Goal: Information Seeking & Learning: Learn about a topic

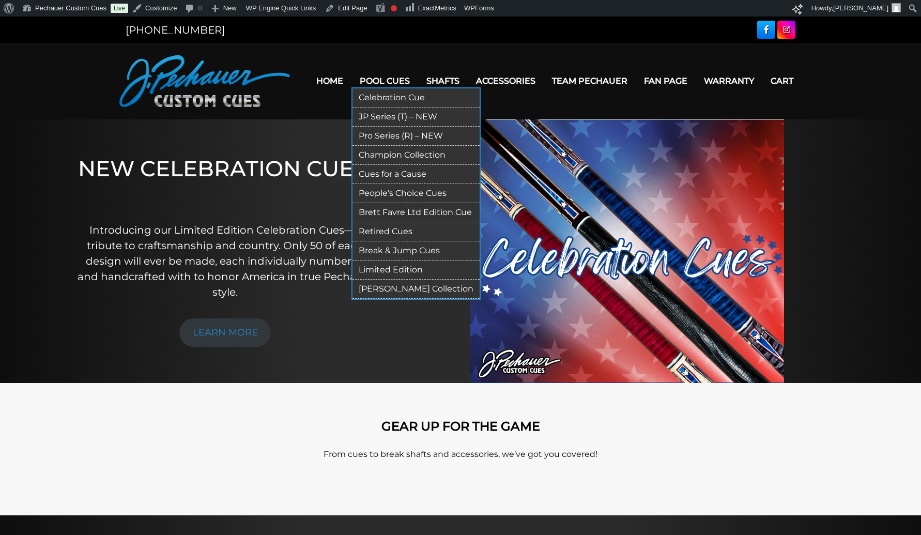
click at [403, 231] on link "Retired Cues" at bounding box center [415, 231] width 127 height 19
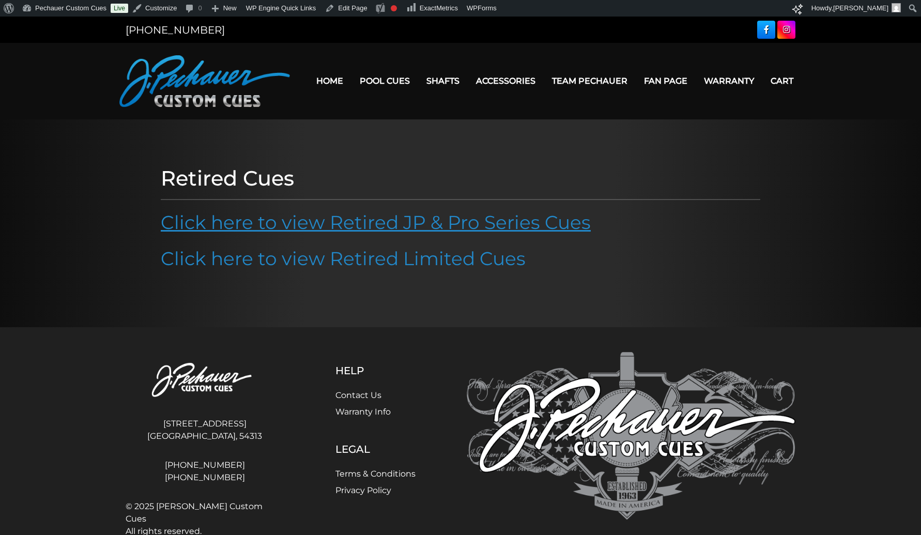
click at [397, 222] on link "Click here to view Retired JP & Pro Series Cues" at bounding box center [376, 222] width 430 height 23
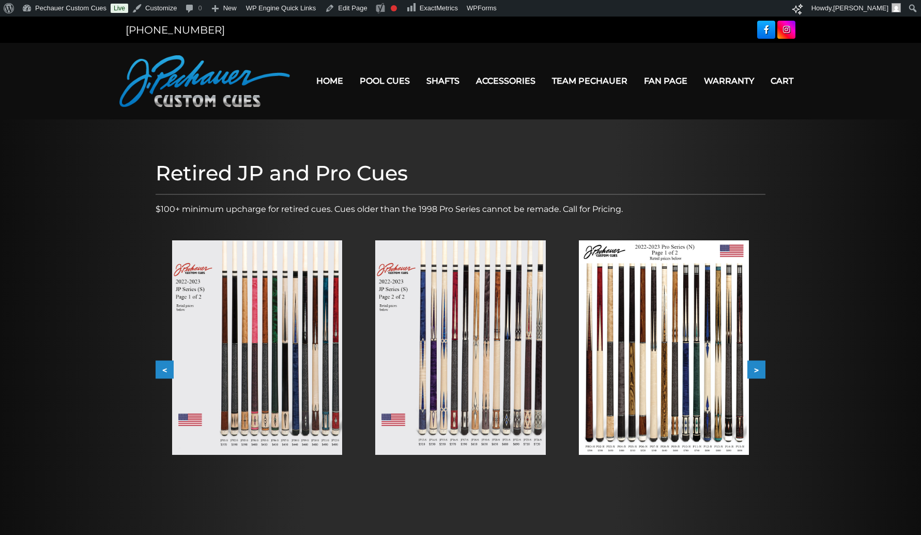
click at [170, 365] on button "<" at bounding box center [165, 370] width 18 height 18
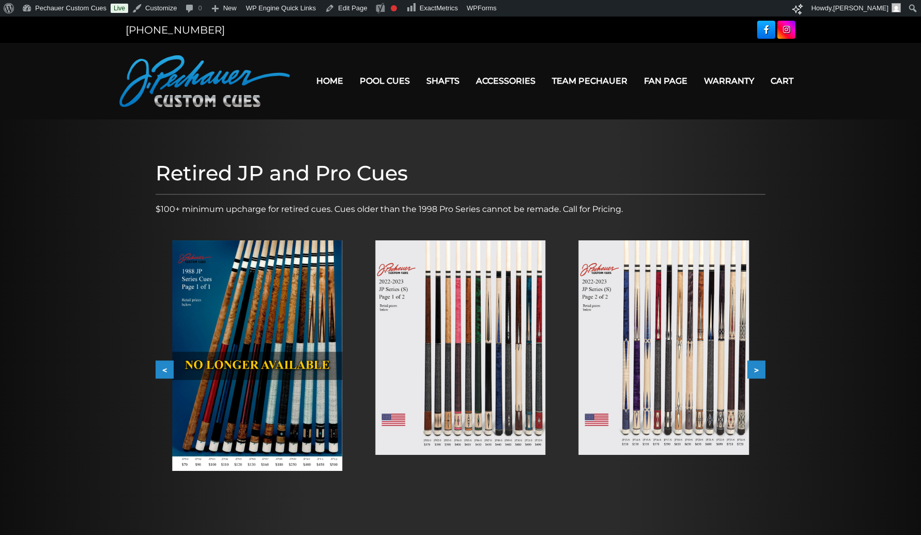
click at [170, 365] on button "<" at bounding box center [165, 370] width 18 height 18
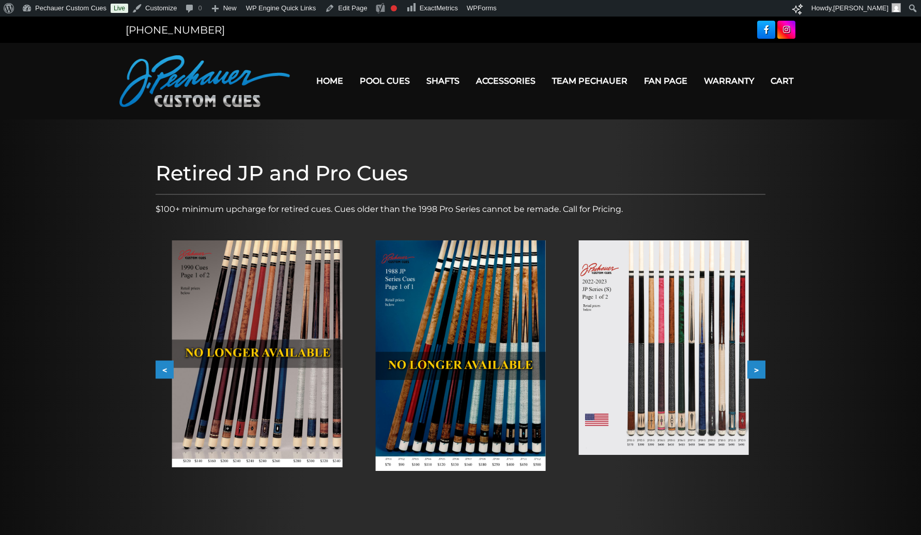
click at [170, 365] on button "<" at bounding box center [165, 370] width 18 height 18
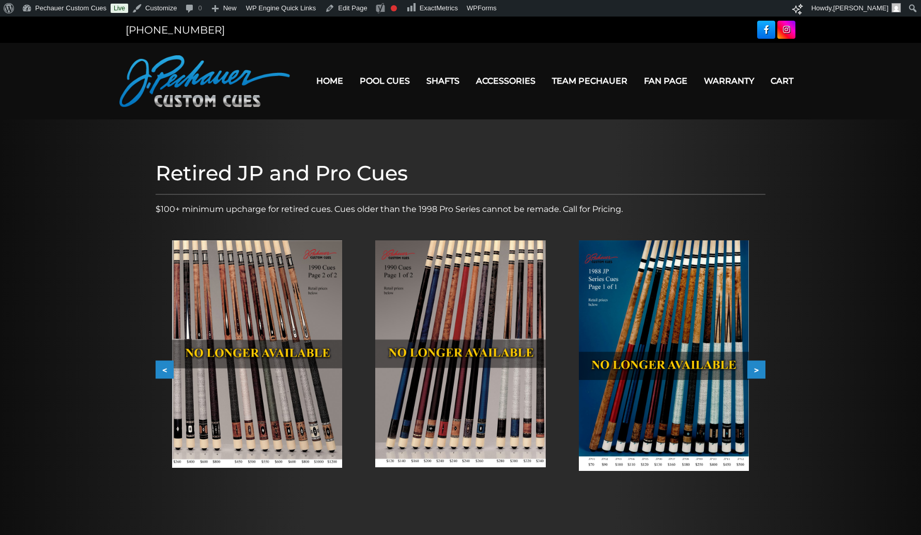
click at [170, 365] on button "<" at bounding box center [165, 370] width 18 height 18
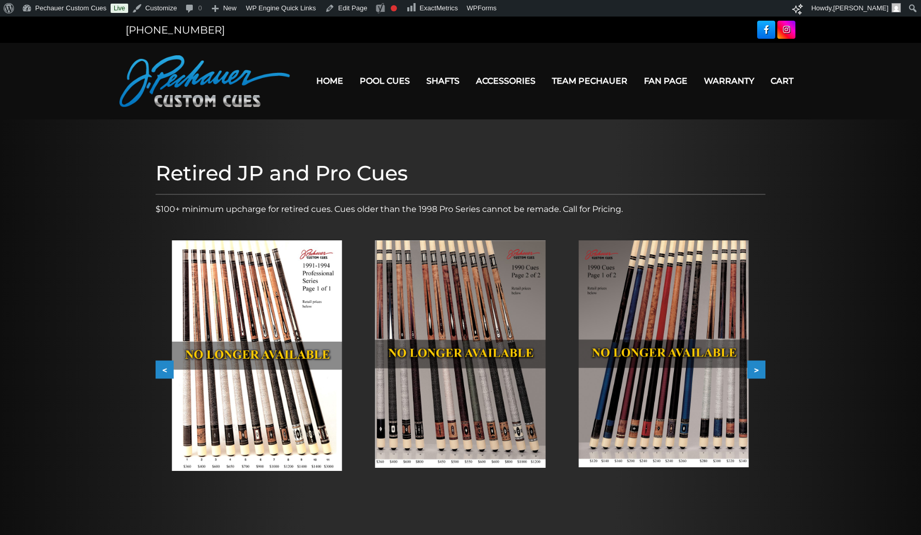
click at [437, 350] on img at bounding box center [460, 353] width 170 height 227
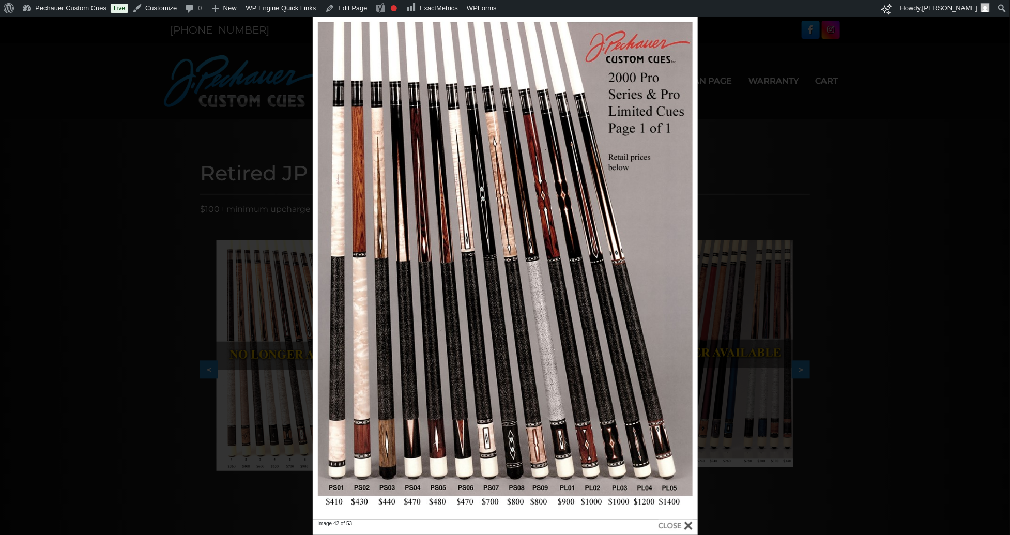
click at [220, 146] on div "Image 42 of 53" at bounding box center [505, 276] width 1010 height 518
